Goal: Task Accomplishment & Management: Manage account settings

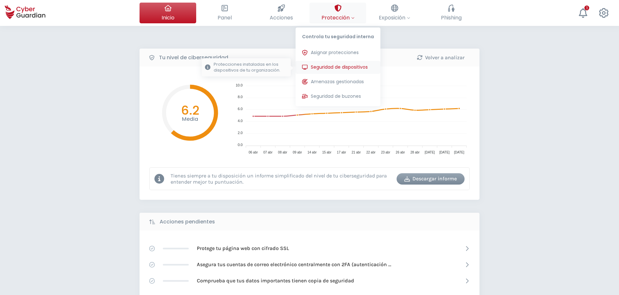
click at [340, 68] on span "Seguridad de dispositivos" at bounding box center [339, 67] width 57 height 7
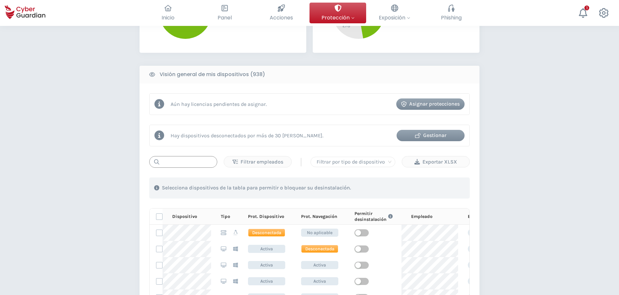
click at [180, 163] on input "text" at bounding box center [183, 162] width 68 height 12
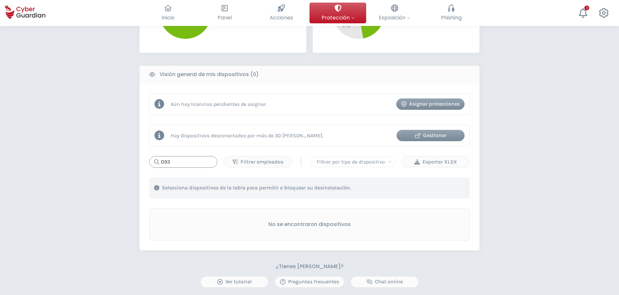
drag, startPoint x: 180, startPoint y: 163, endPoint x: 105, endPoint y: 155, distance: 75.2
click at [105, 155] on div "PROTECCIÓN > Seguridad de dispositivos ¿Cómo funciona? Añade empleados Instala …" at bounding box center [309, 93] width 619 height 589
type input "nbt093"
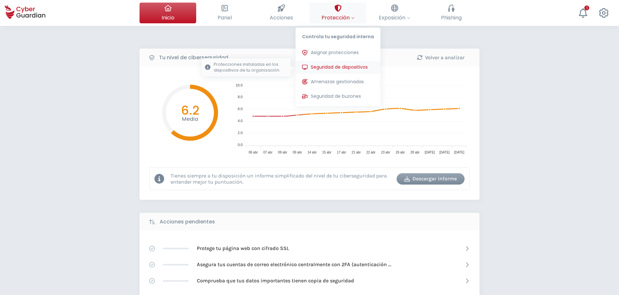
click at [351, 68] on span "Seguridad de dispositivos" at bounding box center [339, 67] width 57 height 7
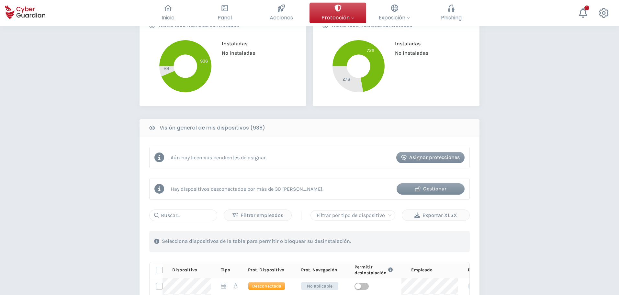
scroll to position [194, 0]
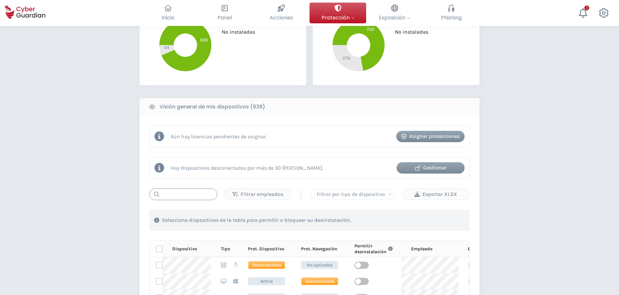
click at [177, 193] on input "text" at bounding box center [183, 194] width 68 height 12
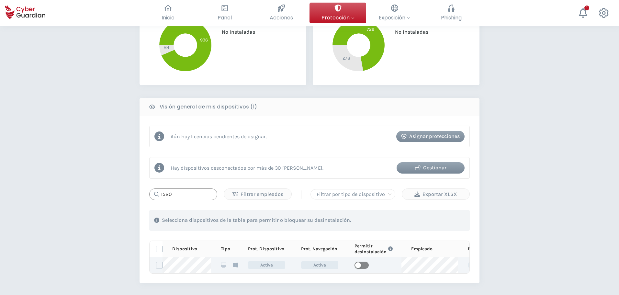
type input "1580"
click at [361, 265] on span "button" at bounding box center [361, 264] width 14 height 7
click at [546, 152] on div "PROTECCIÓN > Seguridad de dispositivos ¿Cómo funciona? Añade empleados Instala …" at bounding box center [309, 127] width 619 height 590
